Goal: Task Accomplishment & Management: Use online tool/utility

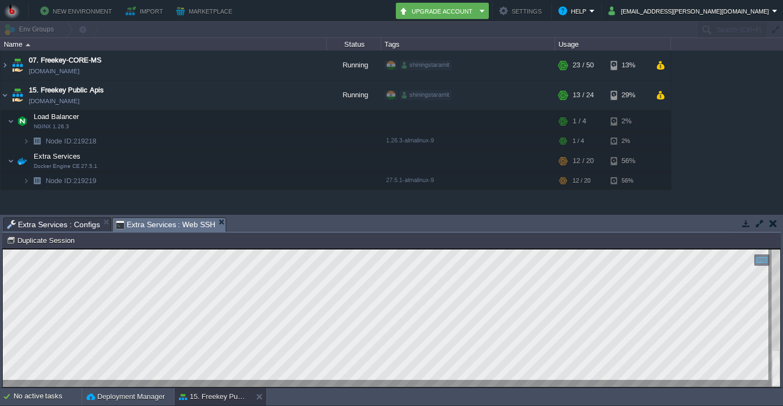
scroll to position [5, 0]
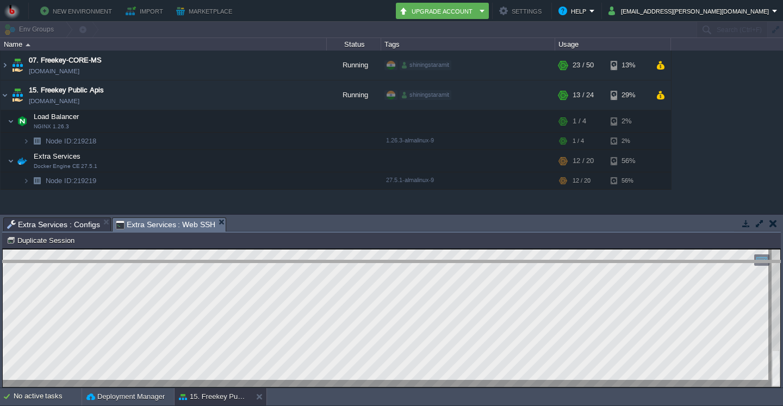
drag, startPoint x: 301, startPoint y: 217, endPoint x: 301, endPoint y: 260, distance: 43.0
click at [301, 260] on body "New Environment Import Marketplace Bonus ₹0.00 Upgrade Account Settings Help [E…" at bounding box center [391, 203] width 783 height 406
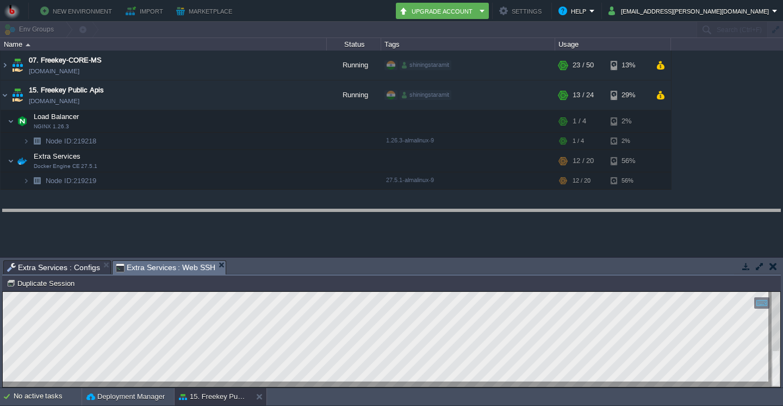
drag, startPoint x: 301, startPoint y: 272, endPoint x: 303, endPoint y: 219, distance: 53.3
click at [303, 219] on body "New Environment Import Marketplace Bonus ₹0.00 Upgrade Account Settings Help [E…" at bounding box center [391, 203] width 783 height 406
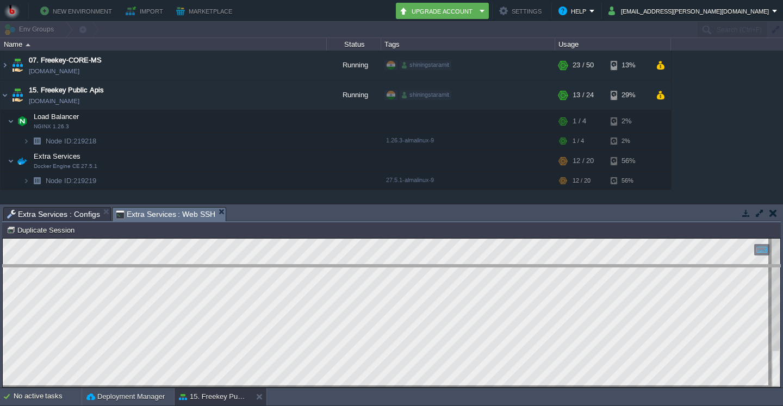
drag, startPoint x: 303, startPoint y: 219, endPoint x: 305, endPoint y: 279, distance: 59.9
click at [305, 279] on body "New Environment Import Marketplace Bonus ₹0.00 Upgrade Account Settings Help [E…" at bounding box center [391, 203] width 783 height 406
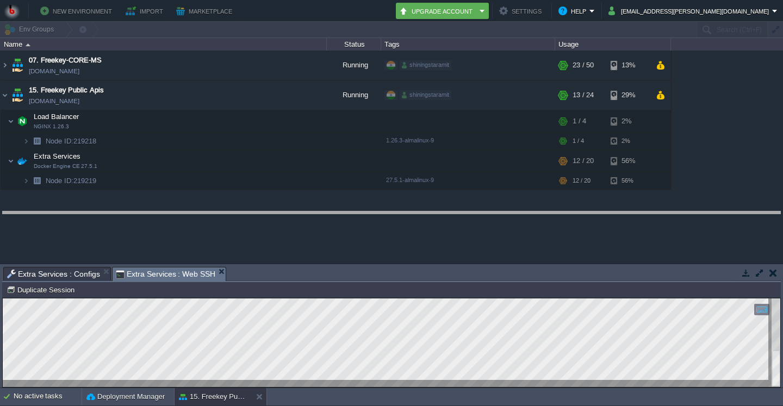
drag, startPoint x: 305, startPoint y: 279, endPoint x: 305, endPoint y: 223, distance: 55.5
click at [305, 223] on body "New Environment Import Marketplace Bonus ₹0.00 Upgrade Account Settings Help [E…" at bounding box center [391, 203] width 783 height 406
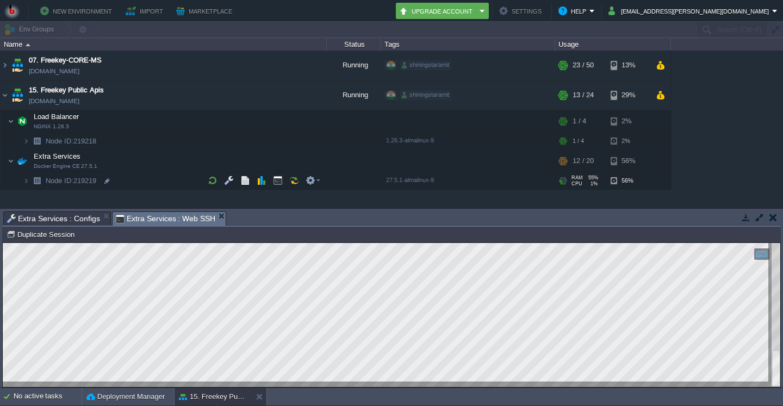
click at [51, 219] on span "Extra Services : Configs" at bounding box center [53, 218] width 93 height 13
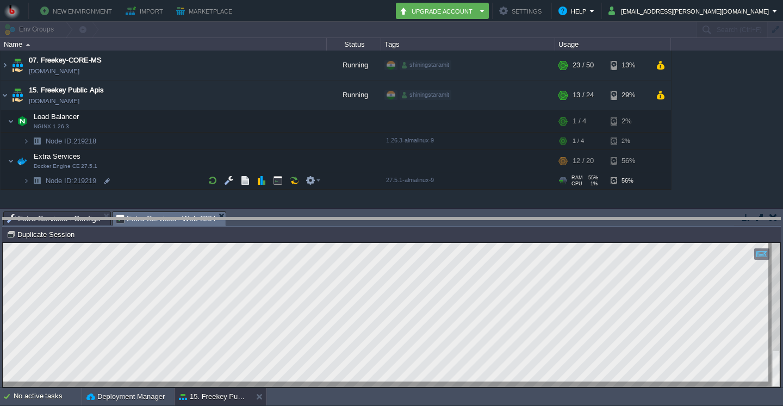
click at [307, 218] on div at bounding box center [391, 218] width 779 height 3
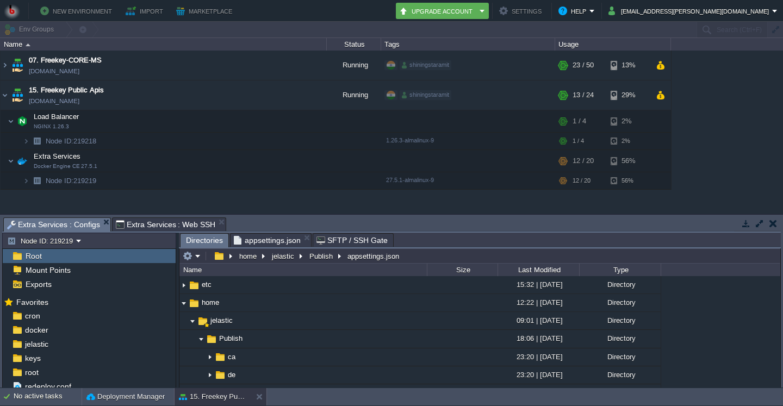
click at [61, 224] on span "Extra Services : Configs" at bounding box center [53, 225] width 93 height 14
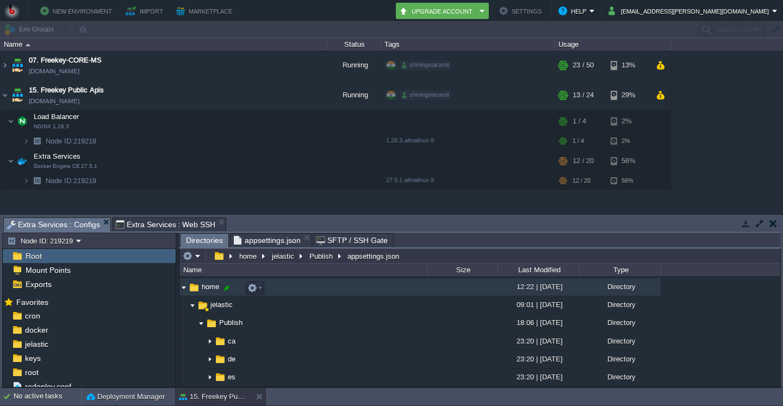
scroll to position [72, 0]
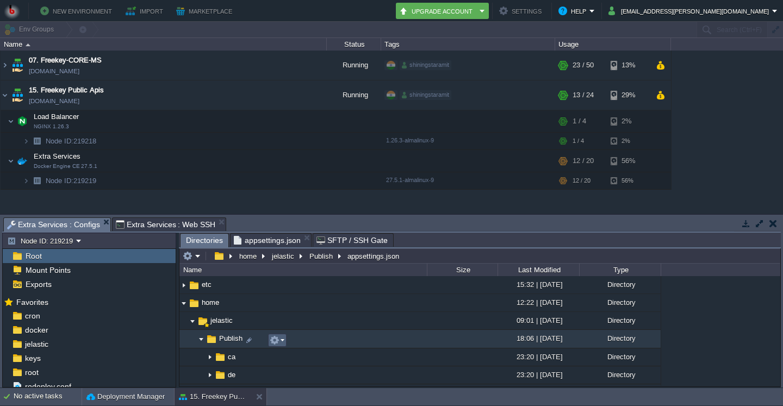
click at [280, 342] on em at bounding box center [277, 341] width 15 height 10
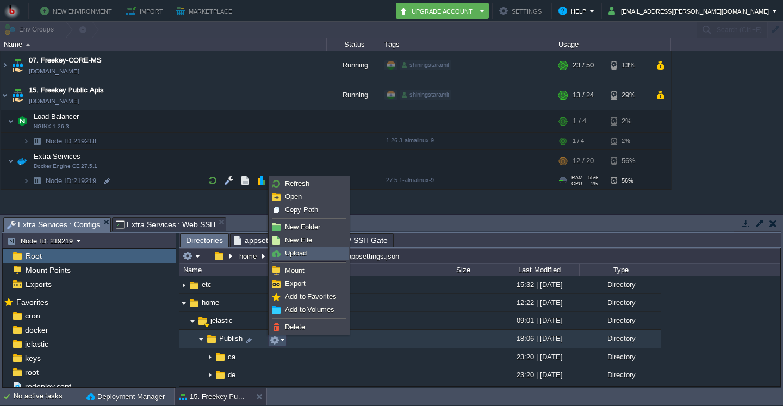
click at [295, 251] on span "Upload" at bounding box center [296, 253] width 22 height 8
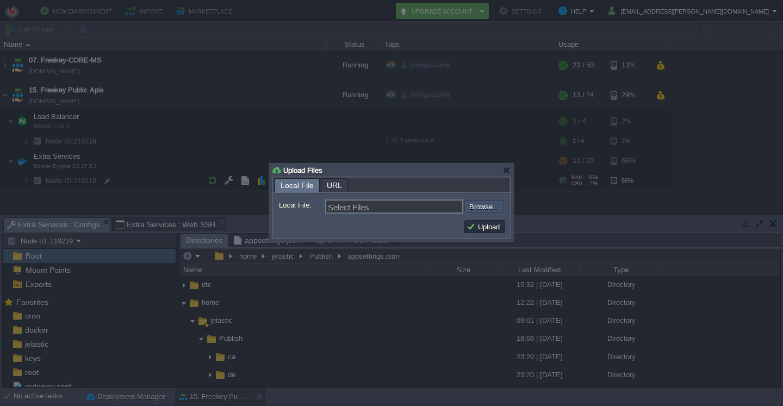
click at [486, 208] on input "file" at bounding box center [436, 206] width 138 height 13
type input "C:\fakepath\FreekeyPublicApiMs.dll"
type input "FreekeyPublicApiMs.dll"
click at [496, 230] on button "Upload" at bounding box center [485, 227] width 36 height 10
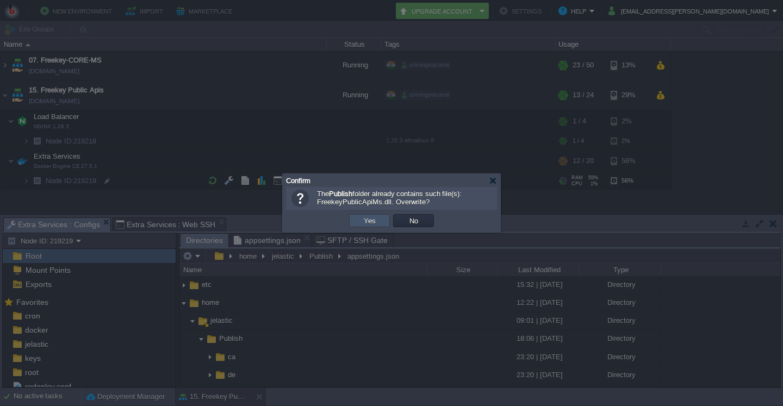
click at [368, 217] on button "Yes" at bounding box center [370, 221] width 18 height 10
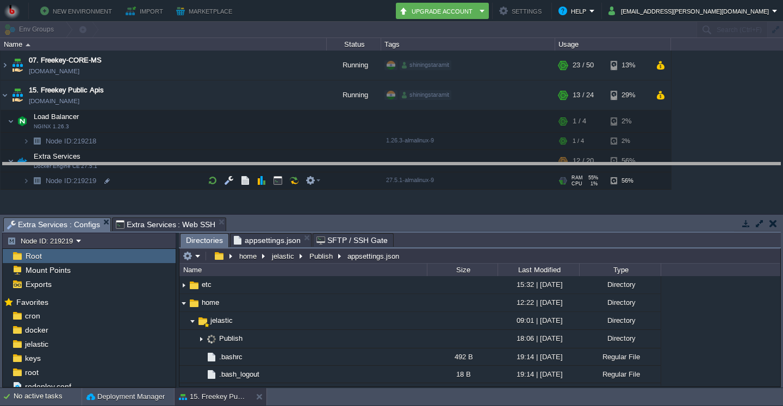
drag, startPoint x: 438, startPoint y: 224, endPoint x: 439, endPoint y: 153, distance: 70.2
click at [439, 155] on body "New Environment Import Marketplace Bonus ₹0.00 Upgrade Account Settings Help [E…" at bounding box center [391, 203] width 783 height 406
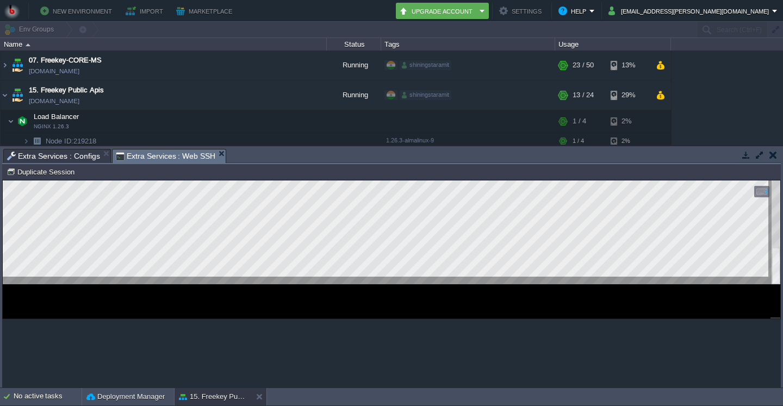
scroll to position [5, 0]
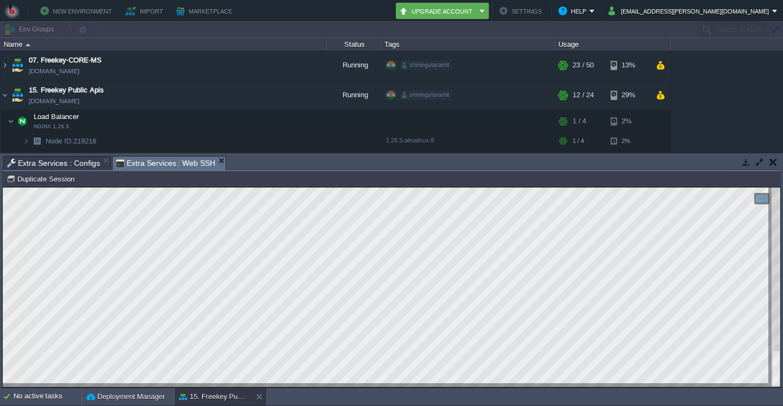
click at [48, 166] on span "Extra Services : Configs" at bounding box center [53, 163] width 93 height 13
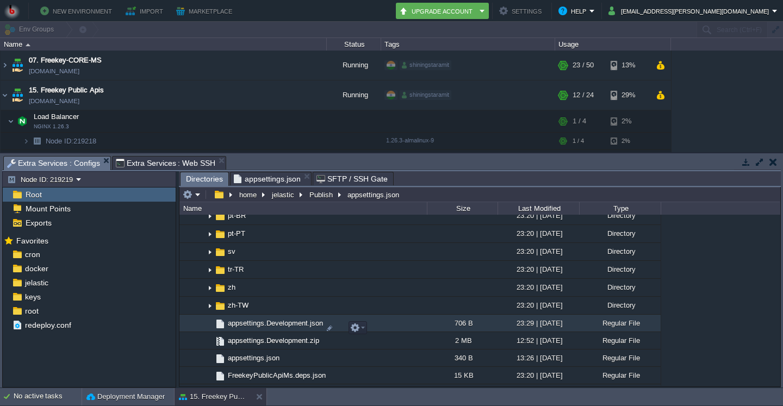
scroll to position [333, 0]
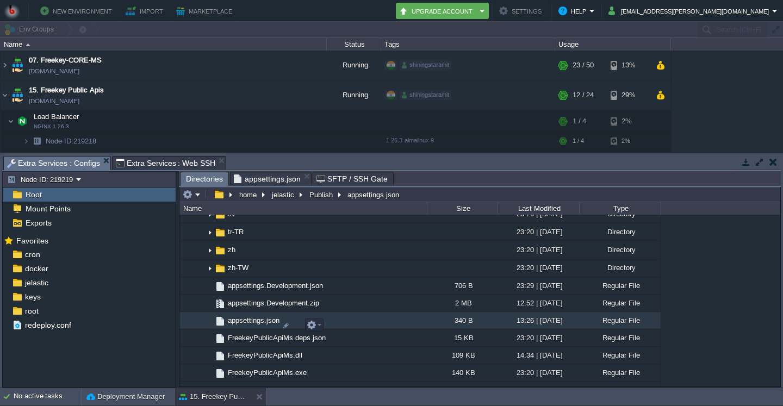
click at [257, 325] on span "appsettings.json" at bounding box center [253, 320] width 55 height 9
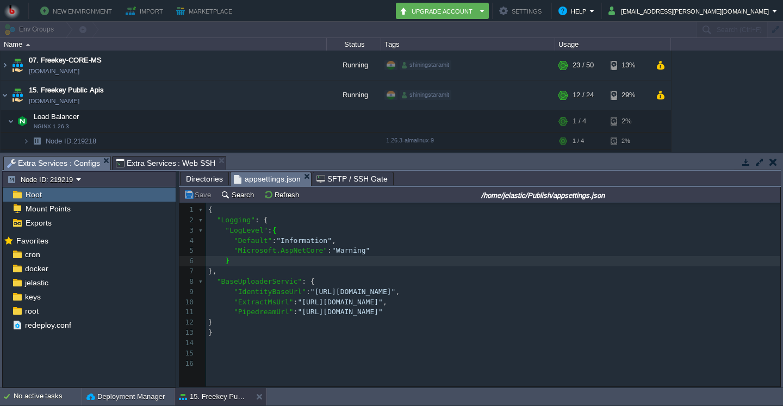
scroll to position [4, 0]
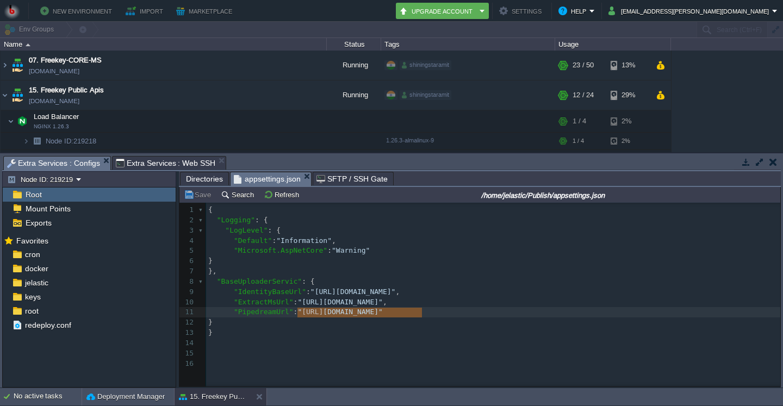
type textarea "[URL][DOMAIN_NAME]"
drag, startPoint x: 297, startPoint y: 315, endPoint x: 425, endPoint y: 313, distance: 127.9
click at [598, 316] on pre ""PipedreamUrl" : "[URL][DOMAIN_NAME]"" at bounding box center [498, 312] width 584 height 10
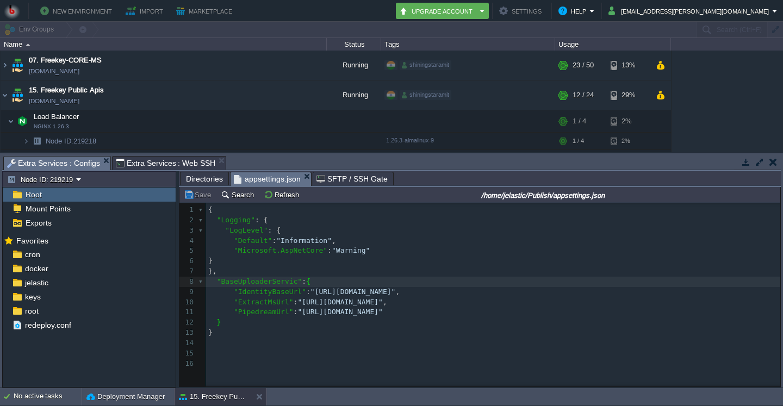
click at [207, 181] on span "Directories" at bounding box center [204, 178] width 37 height 13
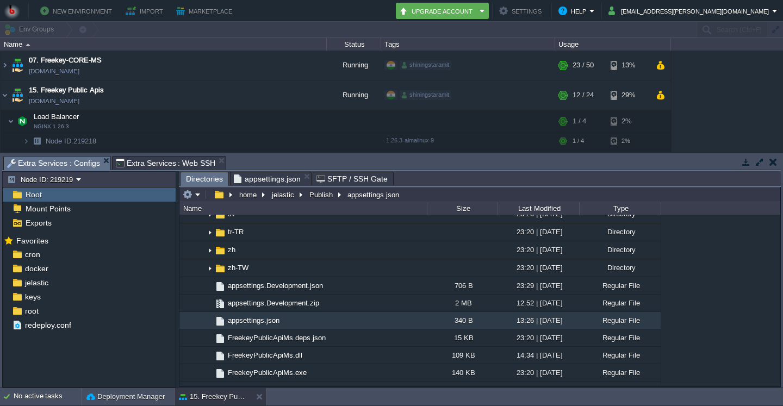
scroll to position [333, 0]
click at [250, 181] on span "appsettings.json" at bounding box center [267, 178] width 67 height 13
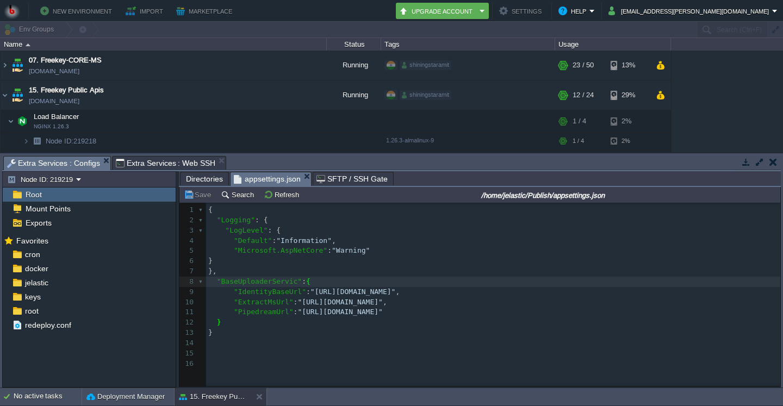
scroll to position [4, 0]
click at [199, 182] on span "Directories" at bounding box center [204, 178] width 37 height 13
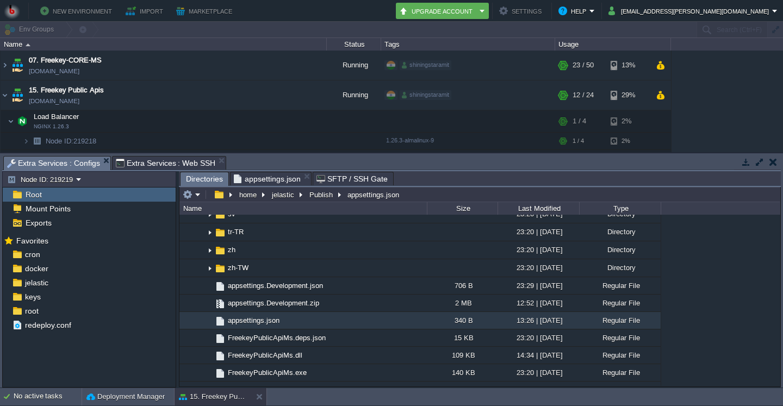
scroll to position [333, 0]
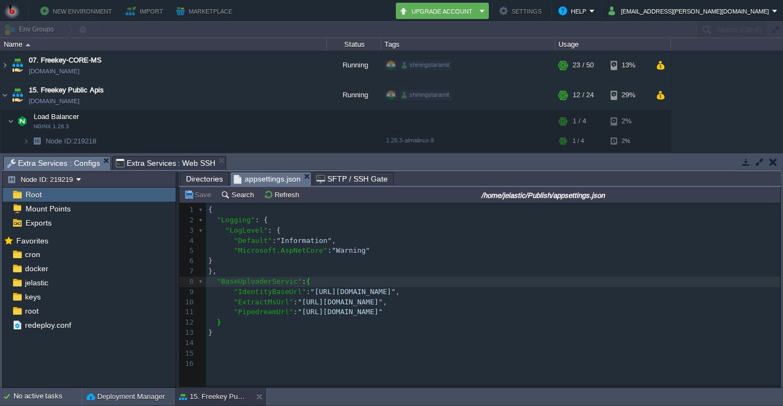
click at [259, 178] on span "appsettings.json" at bounding box center [267, 179] width 67 height 14
click at [598, 273] on pre "}," at bounding box center [498, 272] width 584 height 10
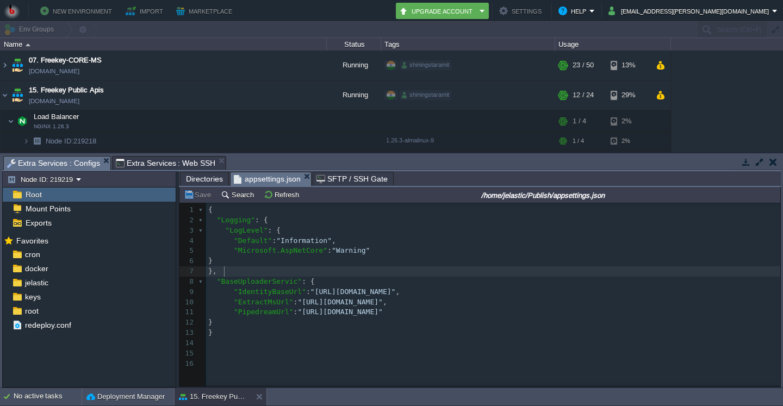
click at [347, 177] on span "SFTP / SSH Gate" at bounding box center [352, 178] width 71 height 13
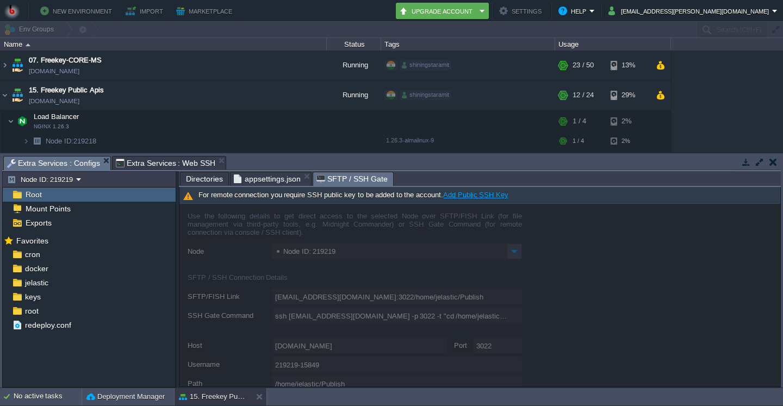
scroll to position [5, 0]
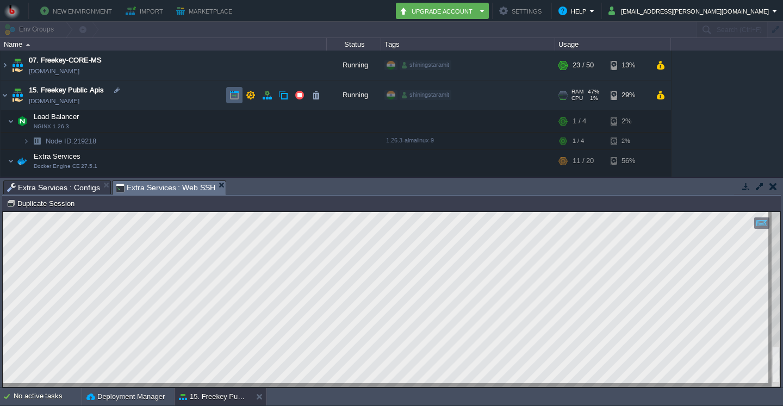
click at [233, 96] on button "button" at bounding box center [235, 95] width 10 height 10
